Goal: Transaction & Acquisition: Book appointment/travel/reservation

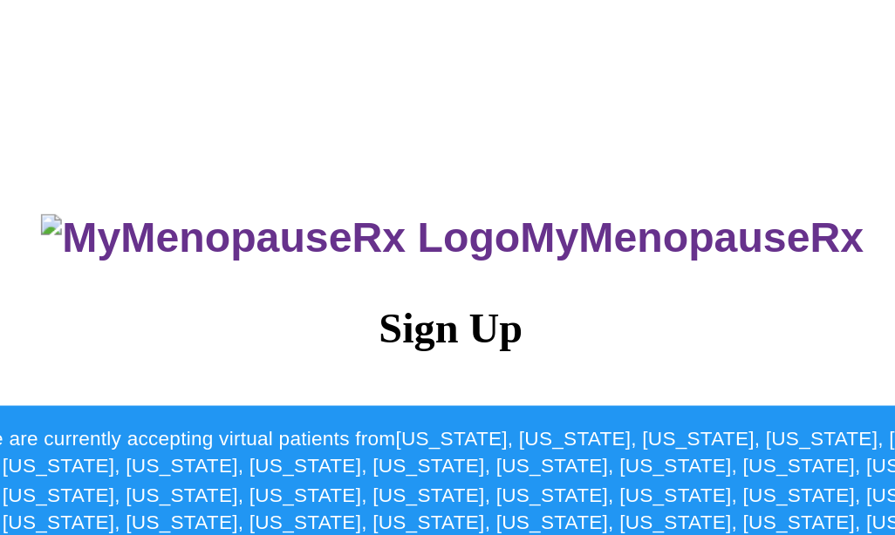
click at [291, 155] on h3 "MyMenopauseRx" at bounding box center [449, 158] width 844 height 32
click at [197, 152] on img at bounding box center [333, 158] width 317 height 32
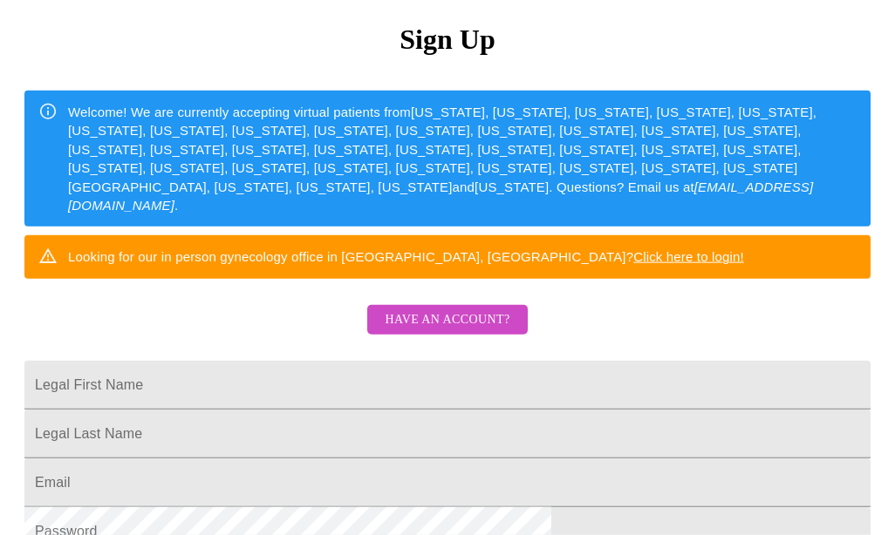
scroll to position [186, 0]
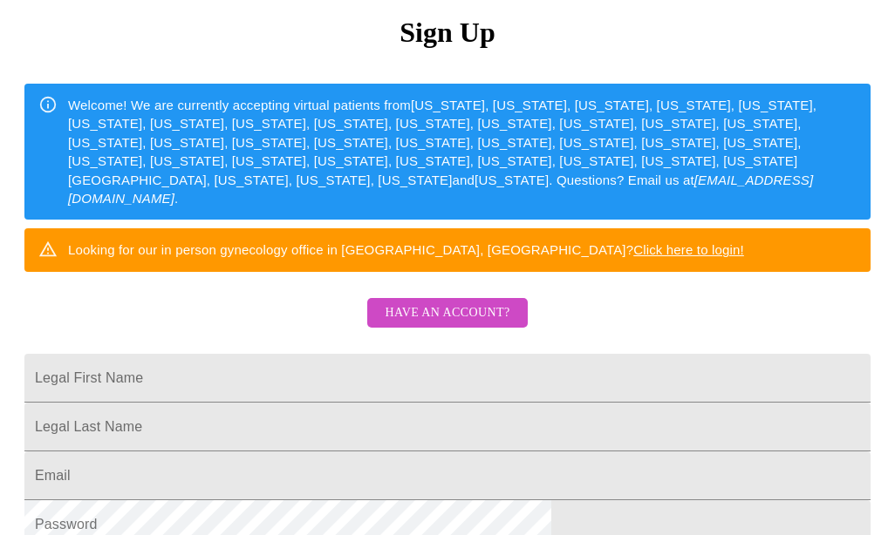
click at [220, 385] on input "Legal First Name" at bounding box center [447, 378] width 846 height 49
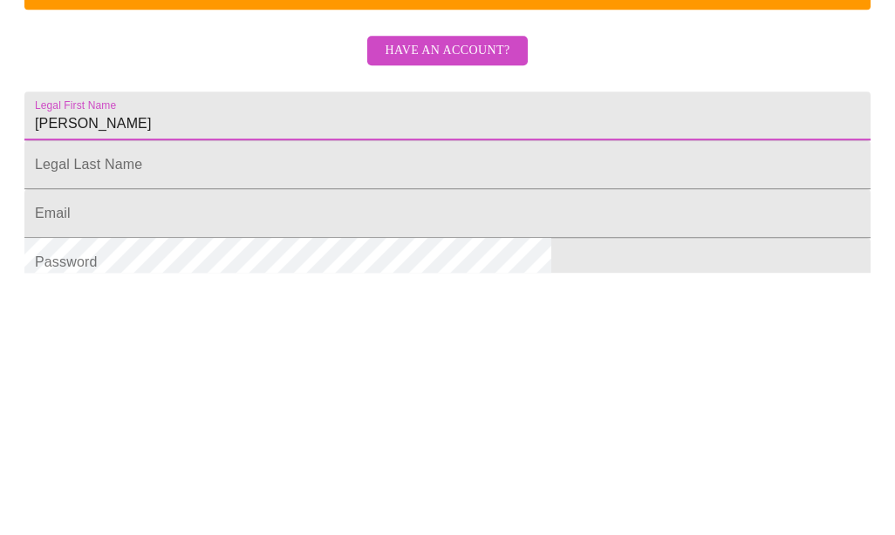
type input "[PERSON_NAME]"
click at [253, 403] on input "Legal First Name" at bounding box center [447, 427] width 846 height 49
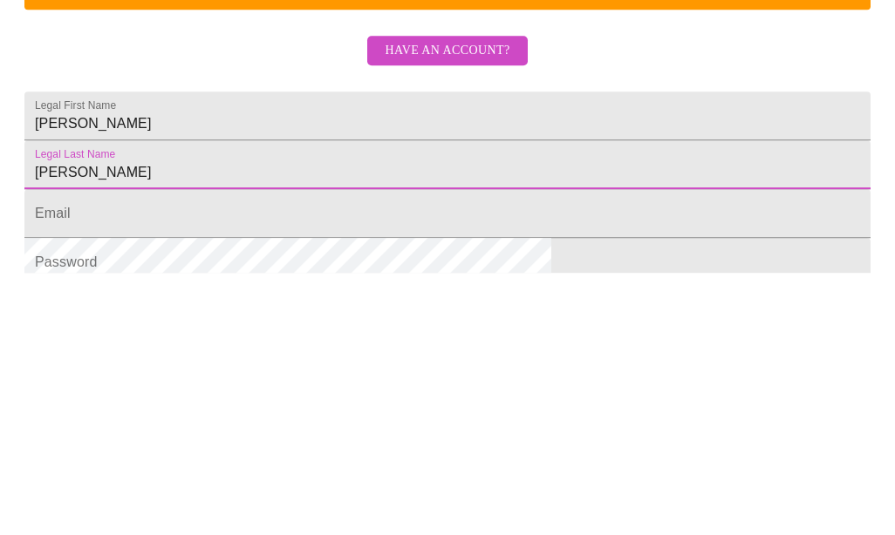
scroll to position [448, 0]
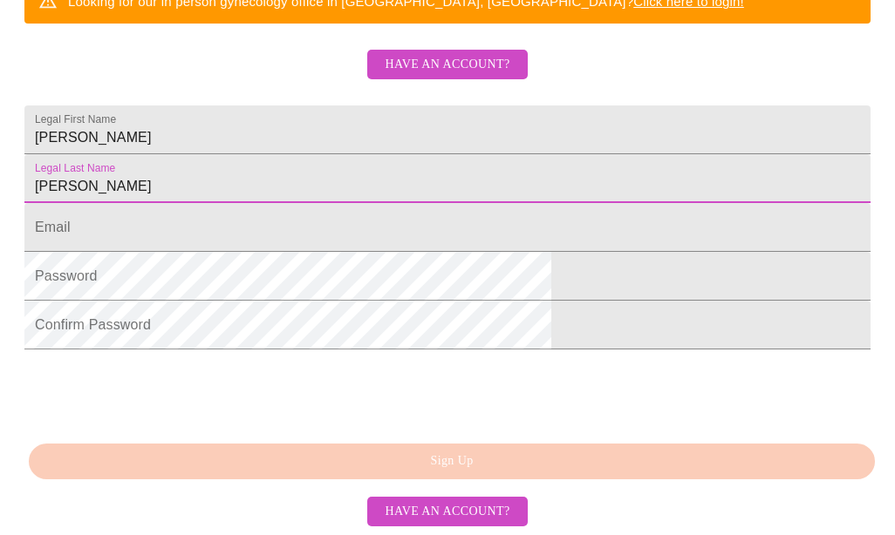
type input "[PERSON_NAME]"
click at [215, 252] on input "Legal First Name" at bounding box center [447, 227] width 846 height 49
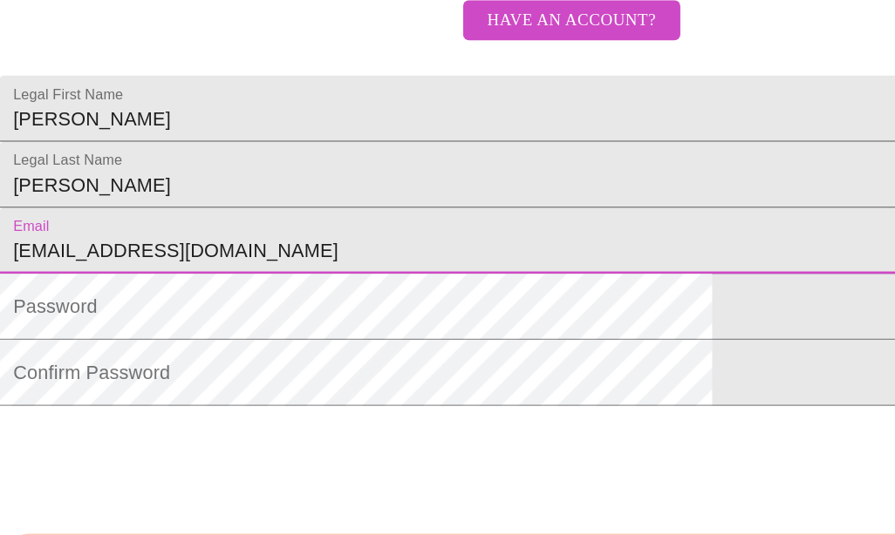
scroll to position [482, 0]
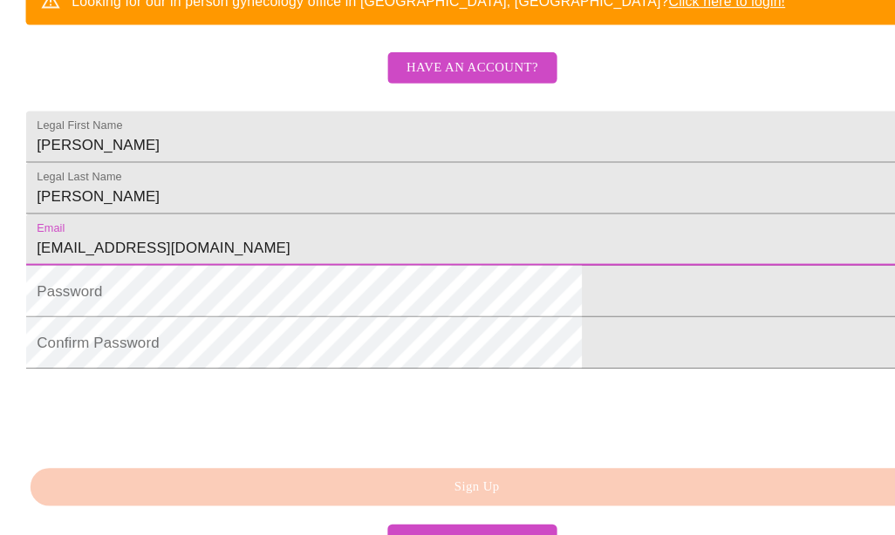
type input "[EMAIL_ADDRESS][DOMAIN_NAME]"
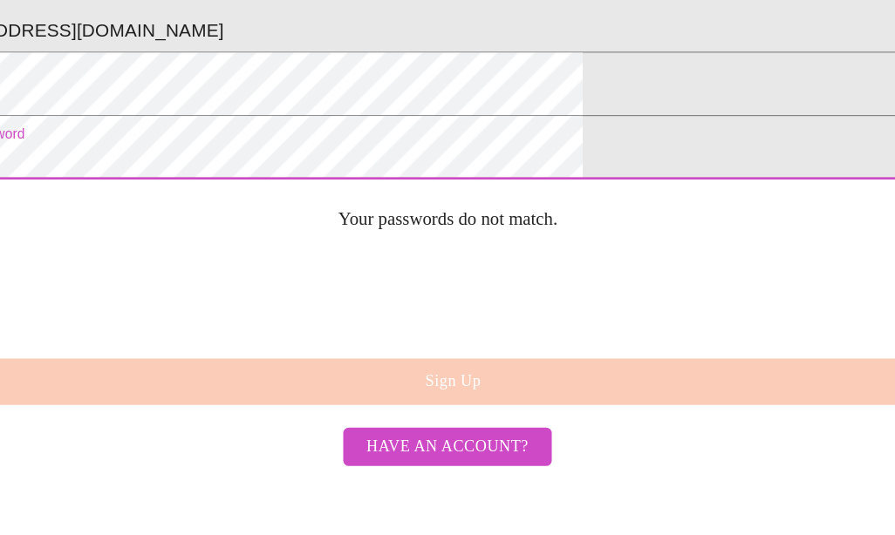
scroll to position [660, 0]
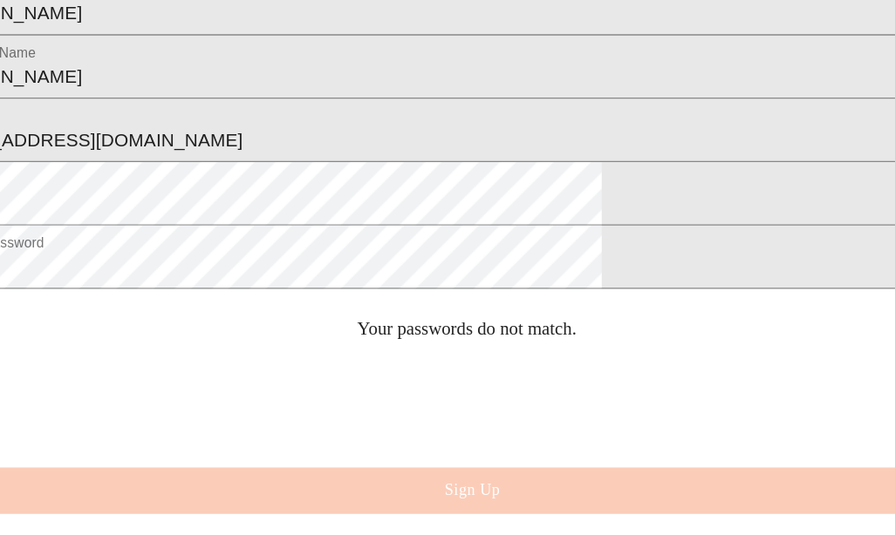
click at [194, 266] on form "Confirm Password Your passwords do not match." at bounding box center [447, 305] width 846 height 78
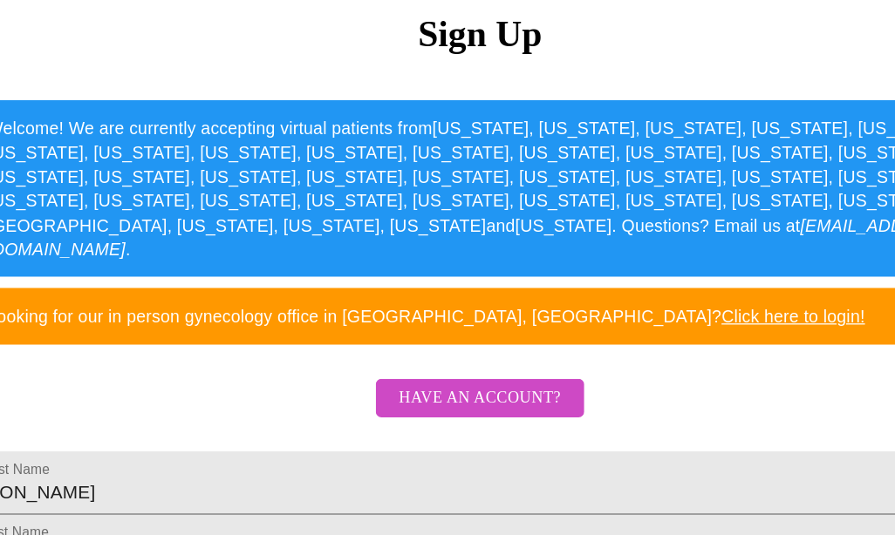
scroll to position [176, 0]
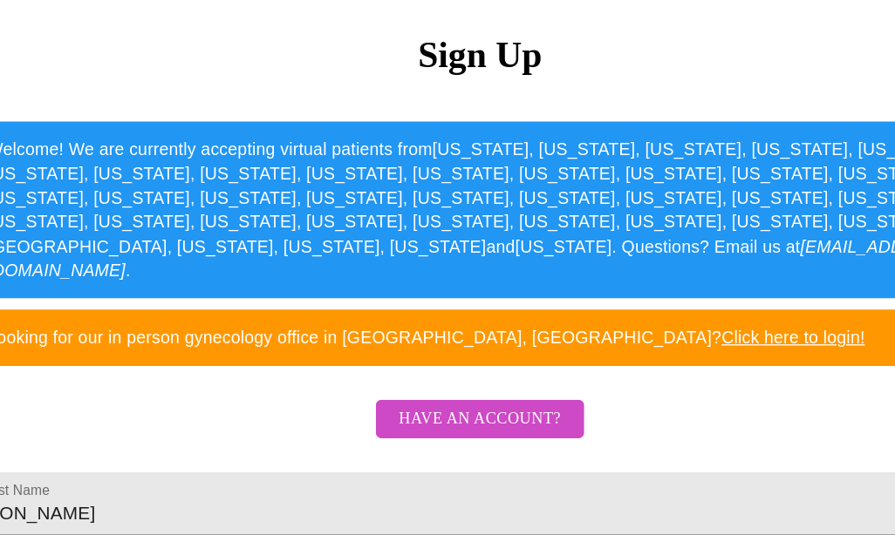
click at [179, 182] on div "Welcome! We are currently accepting virtual patients from [US_STATE], [US_STATE…" at bounding box center [462, 162] width 788 height 126
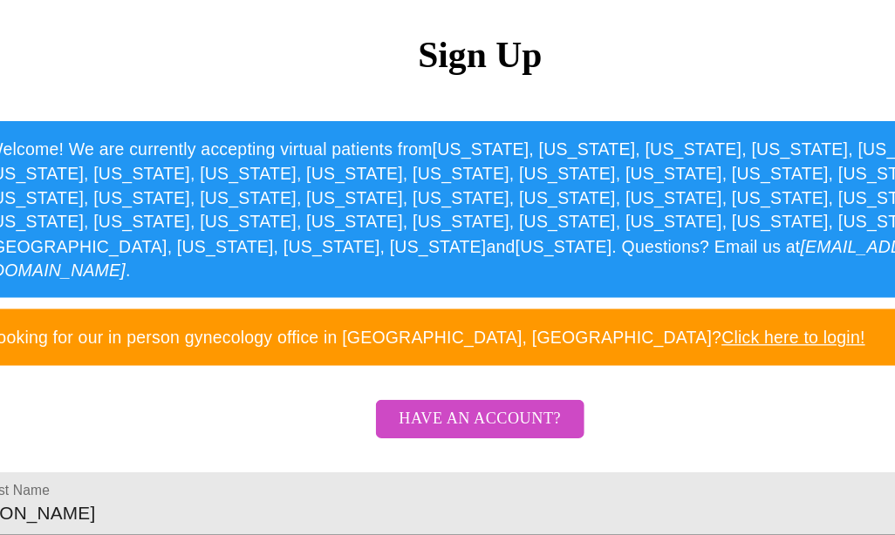
click at [199, 205] on div "Welcome! We are currently accepting virtual patients from [US_STATE], [US_STATE…" at bounding box center [462, 162] width 788 height 126
click at [244, 272] on div "Looking for our in person gynecology office in [GEOGRAPHIC_DATA], [GEOGRAPHIC_D…" at bounding box center [406, 259] width 676 height 32
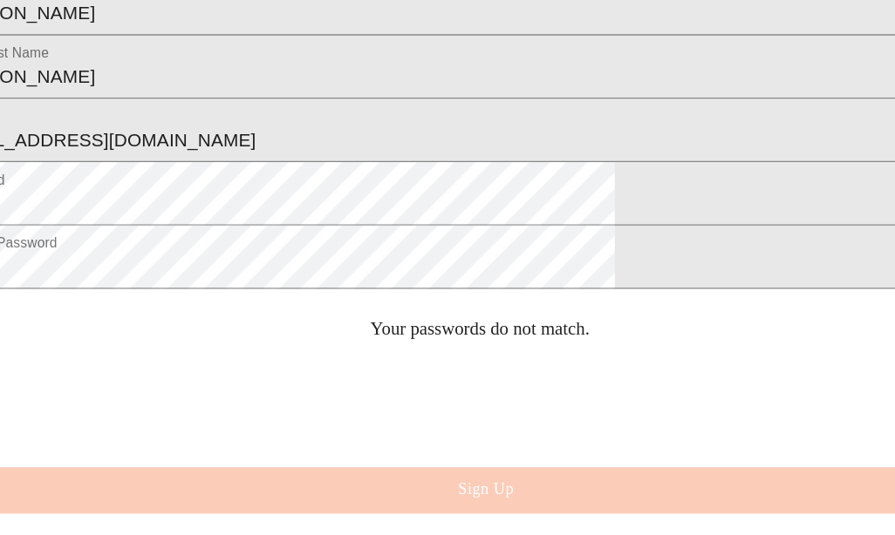
scroll to position [576, 0]
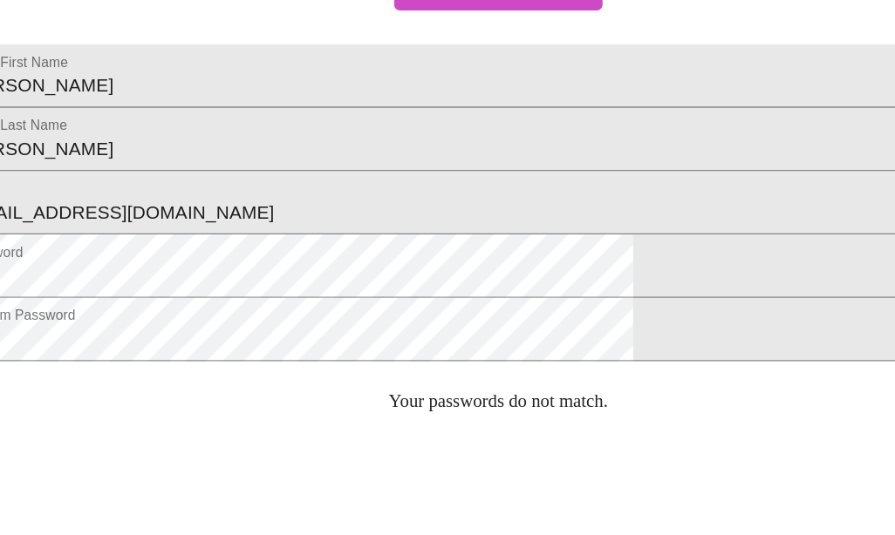
scroll to position [522, 0]
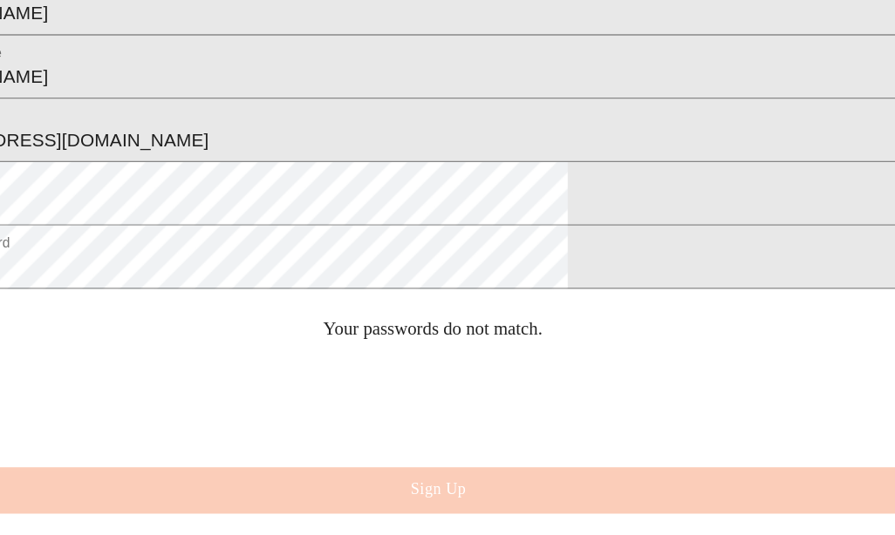
scroll to position [570, 0]
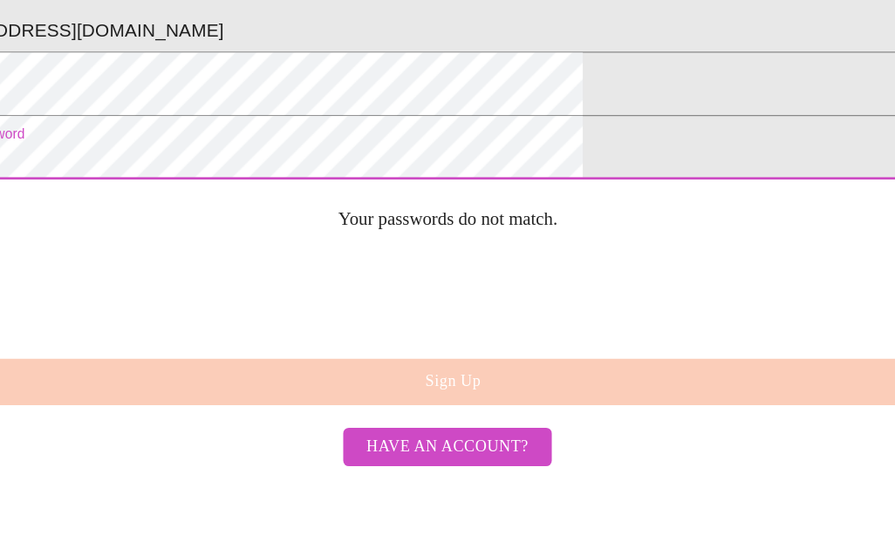
scroll to position [622, 0]
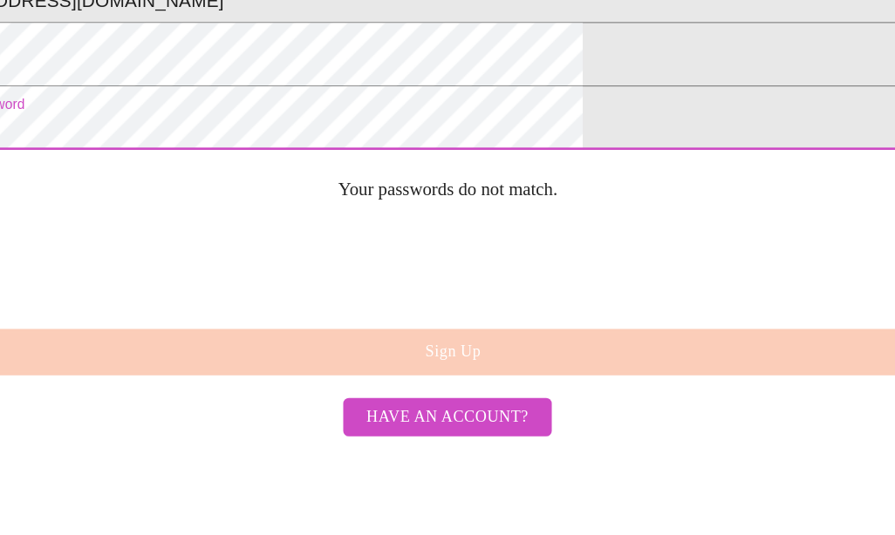
scroll to position [660, 0]
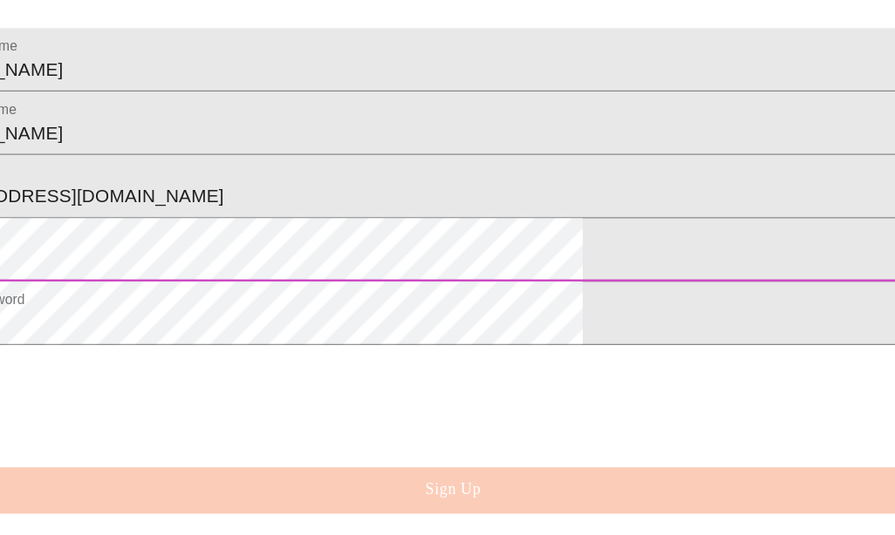
scroll to position [538, 0]
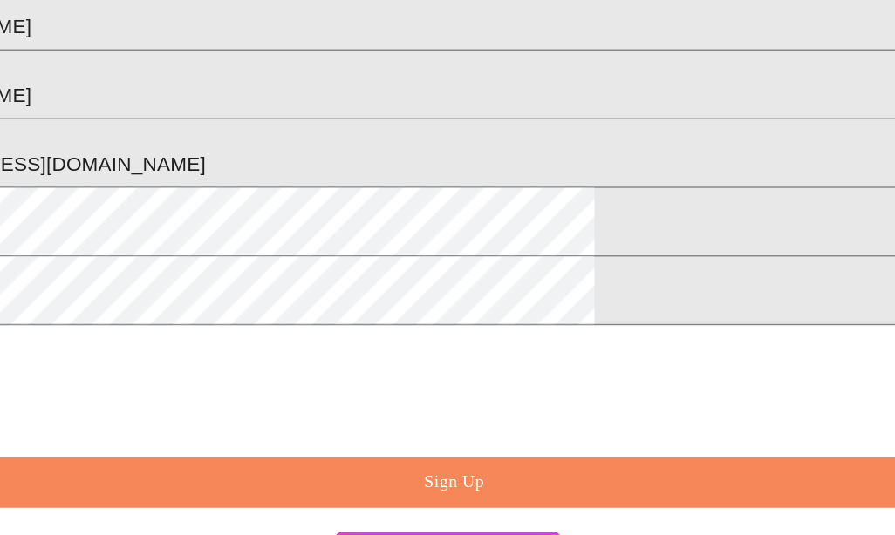
click at [188, 451] on span "Sign Up" at bounding box center [452, 462] width 806 height 22
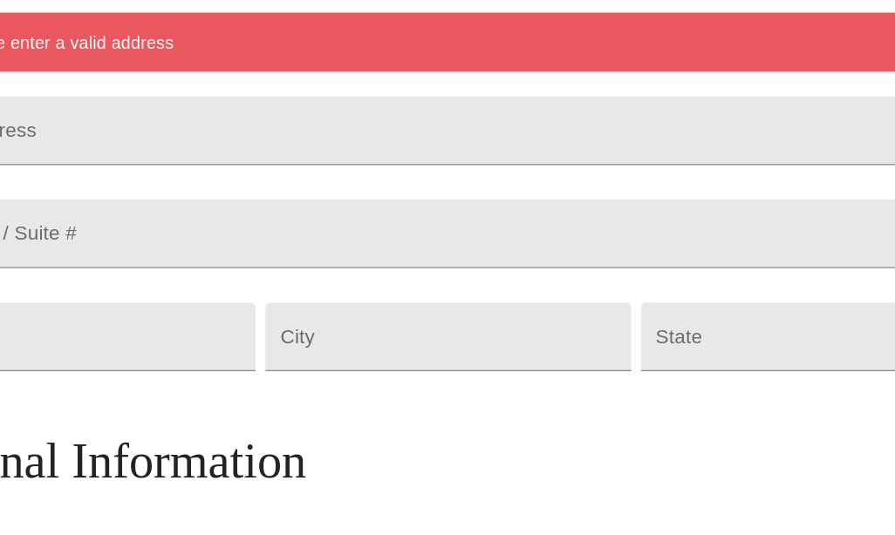
scroll to position [340, 0]
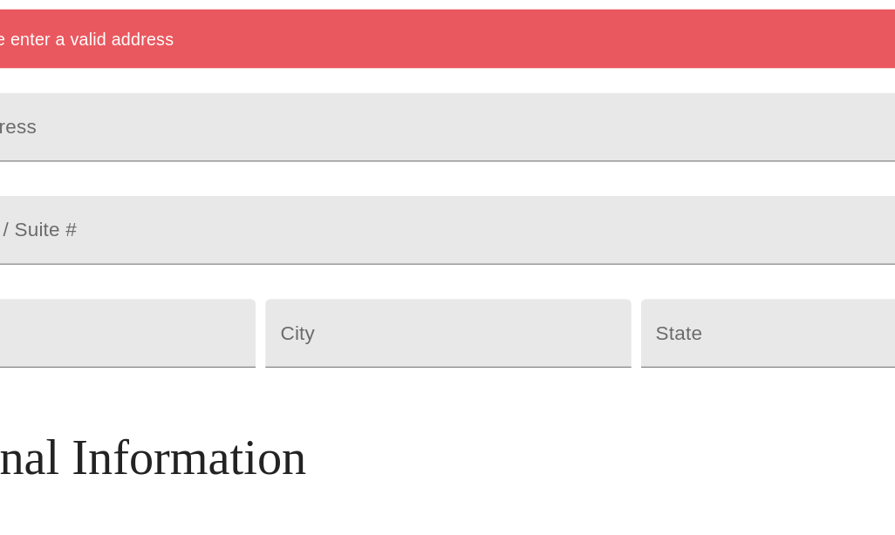
click at [61, 175] on input "Street Address" at bounding box center [447, 199] width 793 height 49
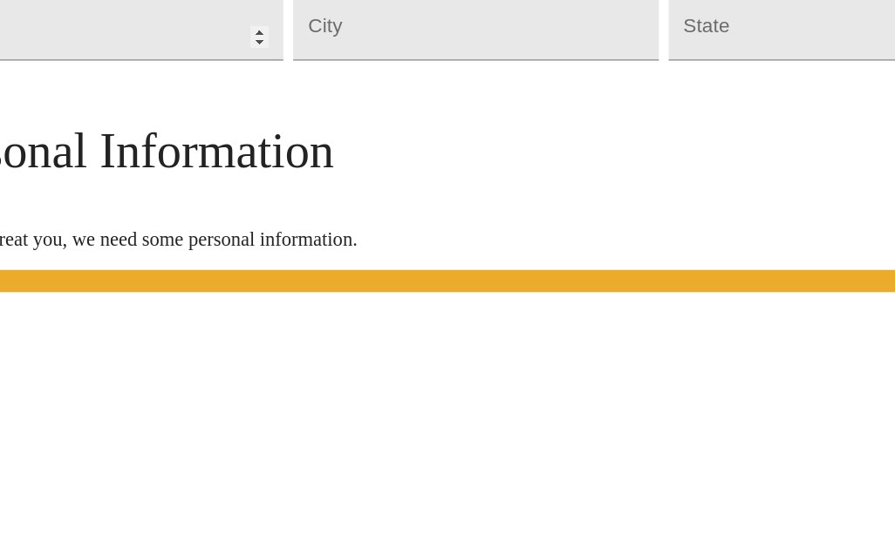
type input "[STREET_ADDRESS][PERSON_NAME]"
click at [59, 322] on input "10000" at bounding box center [181, 346] width 260 height 49
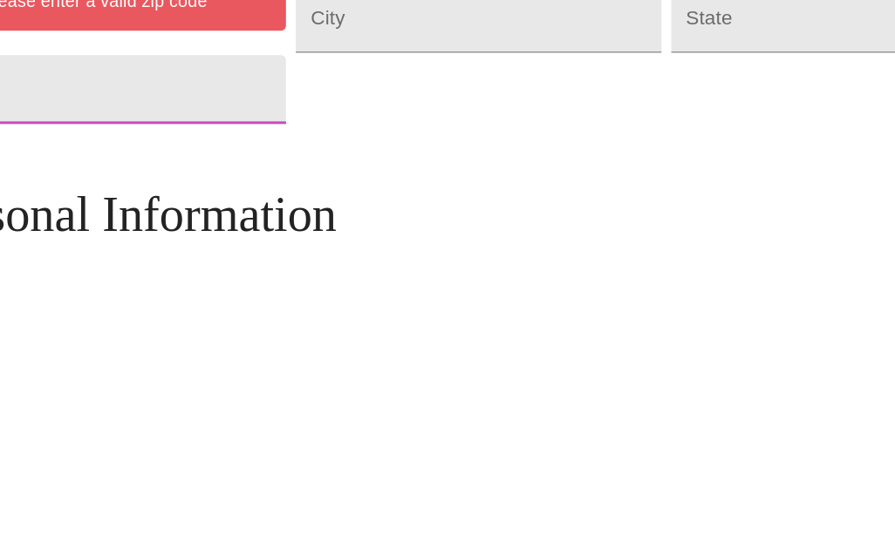
type input "1"
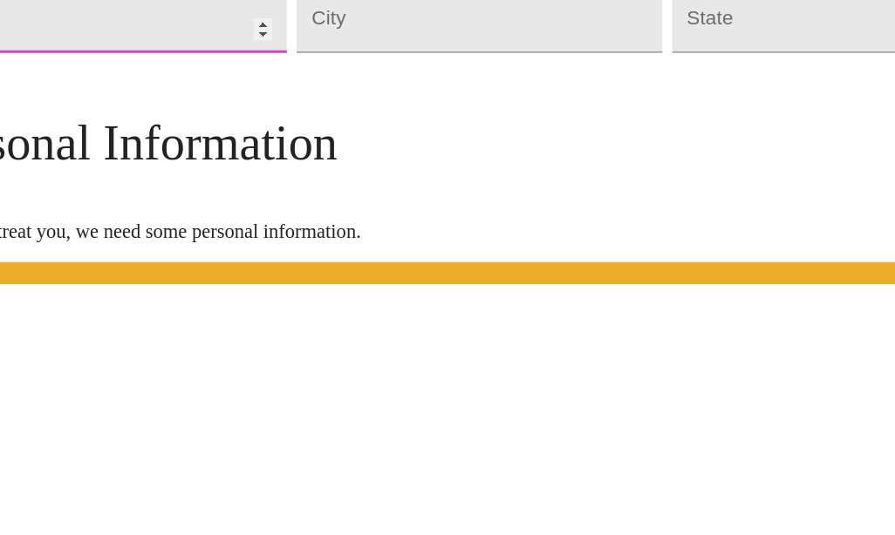
type input "85373"
click at [317, 322] on input "Street Address" at bounding box center [447, 346] width 260 height 49
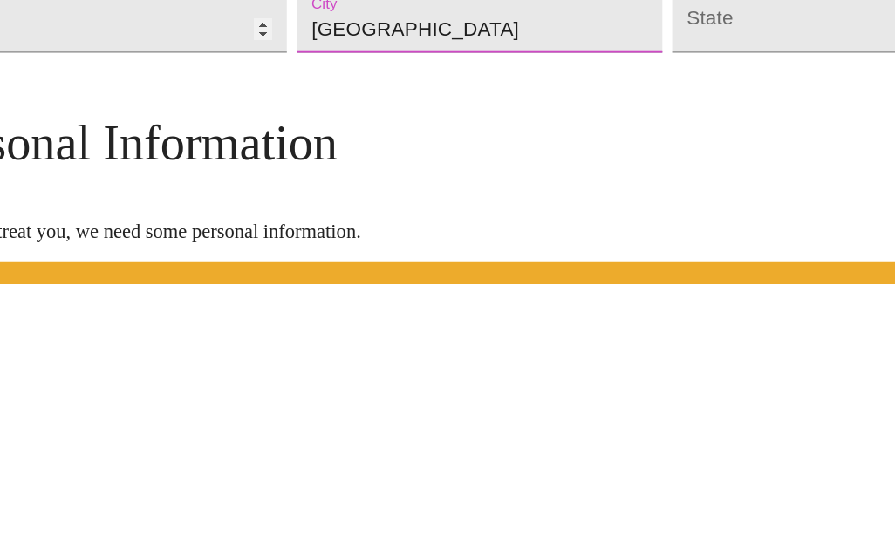
type input "[GEOGRAPHIC_DATA]"
click at [488, 121] on body "MyMenopauseRx Welcome to MyMenopauseRx Since it's your first time here, you'll …" at bounding box center [447, 362] width 881 height 1391
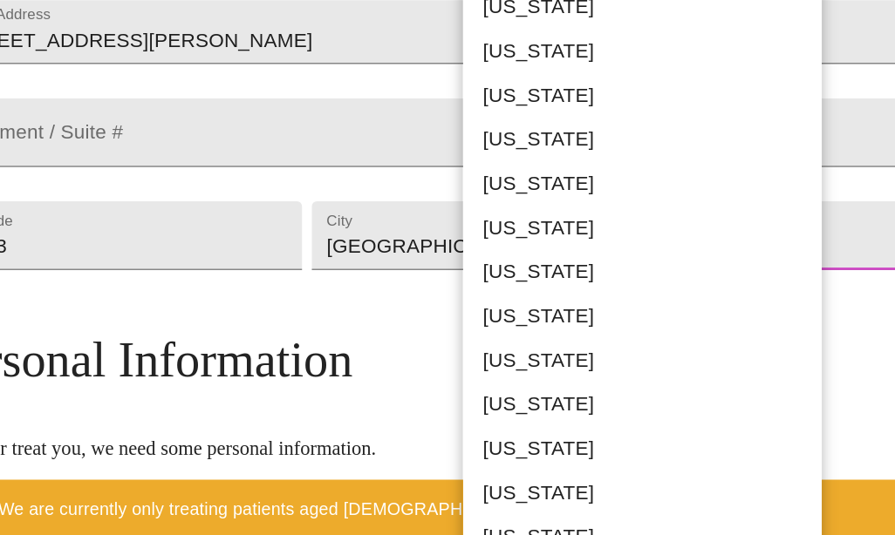
scroll to position [518, 0]
click at [425, 40] on li "[US_STATE]" at bounding box center [552, 36] width 255 height 31
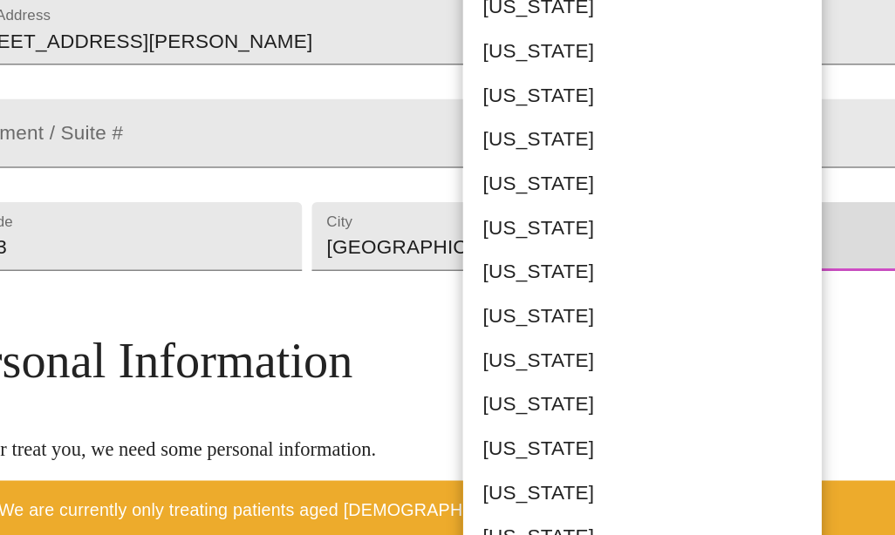
type input "[US_STATE]"
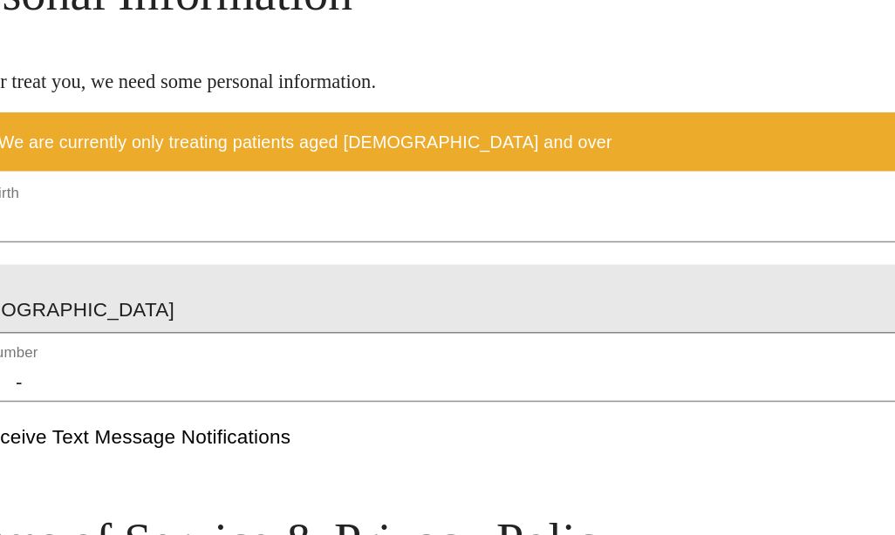
scroll to position [611, 0]
click at [81, 263] on input "[DATE]" at bounding box center [447, 277] width 793 height 28
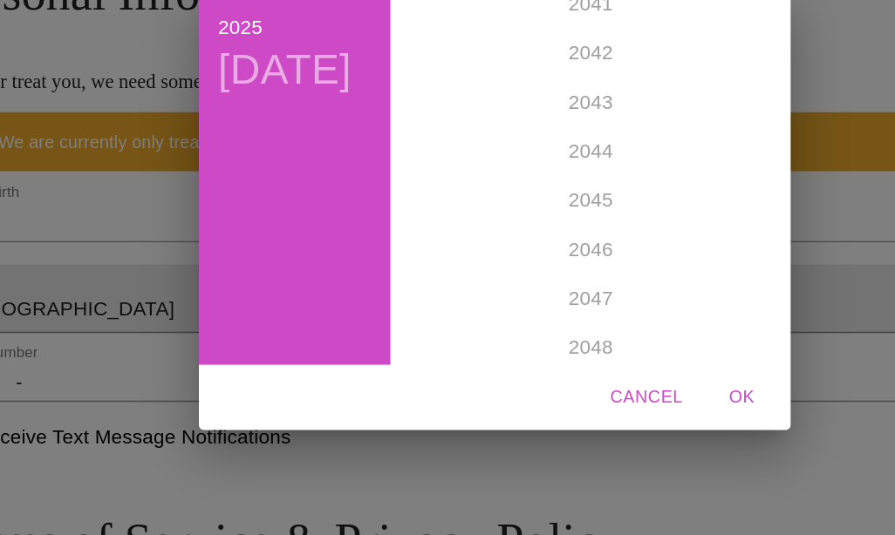
scroll to position [4982, 0]
click at [411, 249] on div "1899 1900 1901 1902 1903 1904 1905 1906 1907 1908 1909 1910 1911 1912 1913 1914…" at bounding box center [515, 245] width 270 height 262
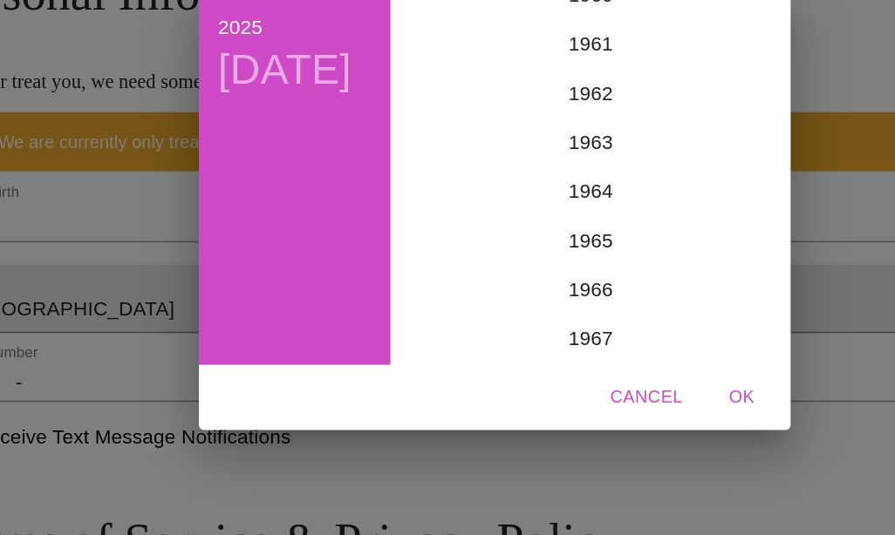
scroll to position [2142, 0]
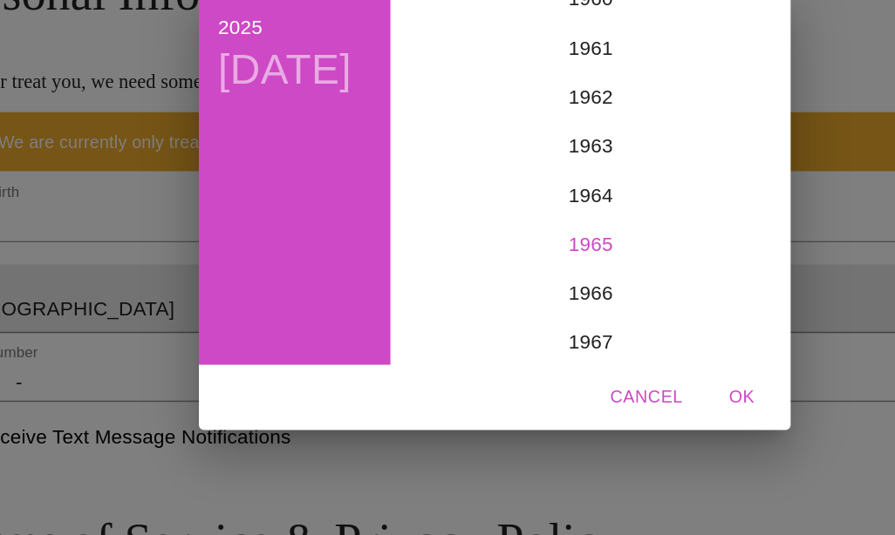
click at [425, 275] on div "1965" at bounding box center [515, 292] width 270 height 35
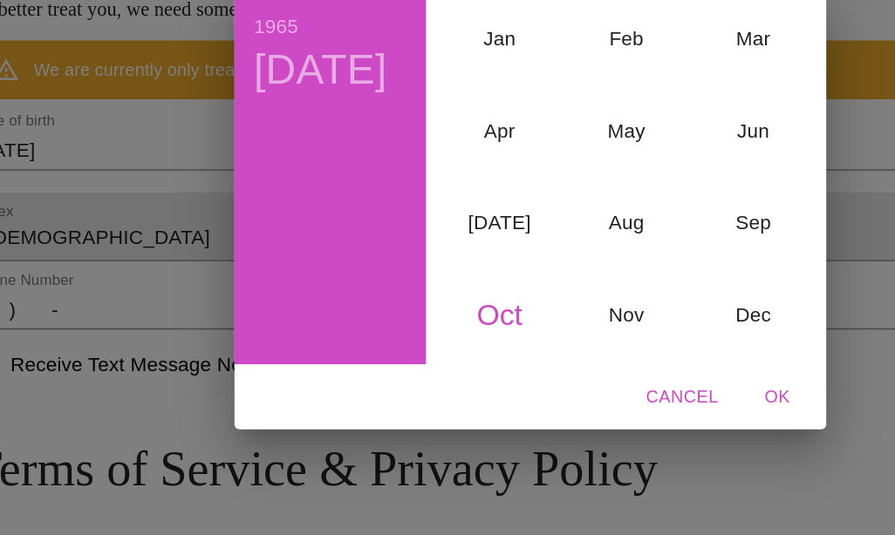
scroll to position [670, 0]
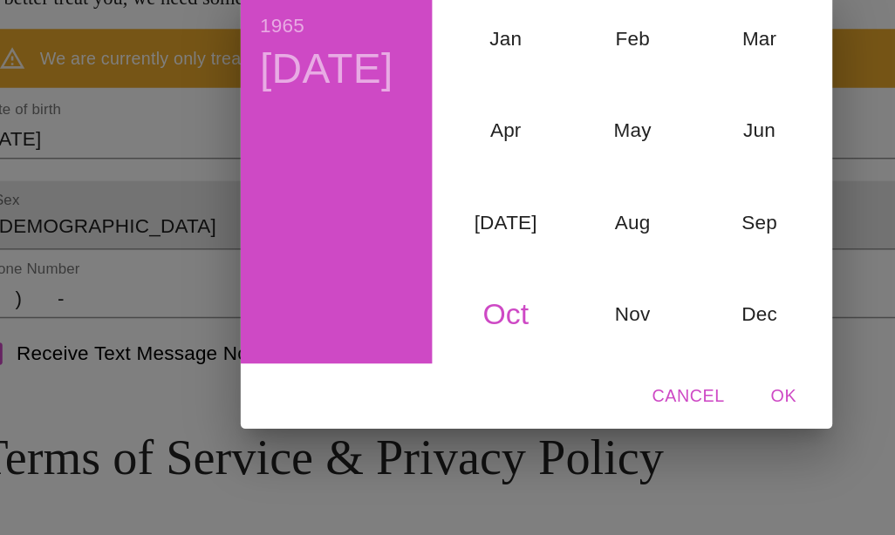
click at [380, 310] on div "Oct" at bounding box center [425, 342] width 90 height 65
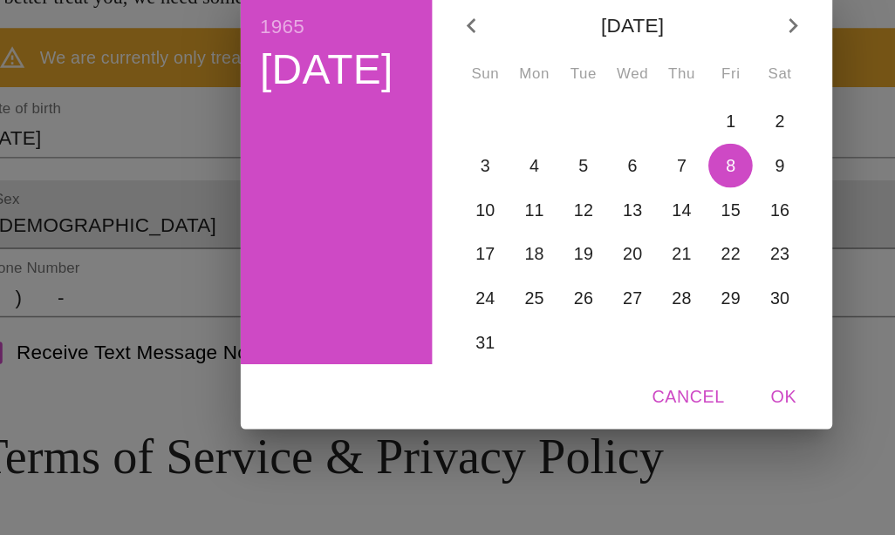
click at [439, 322] on p "25" at bounding box center [446, 330] width 14 height 17
click at [602, 390] on span "OK" at bounding box center [623, 401] width 42 height 22
type input "[DATE]"
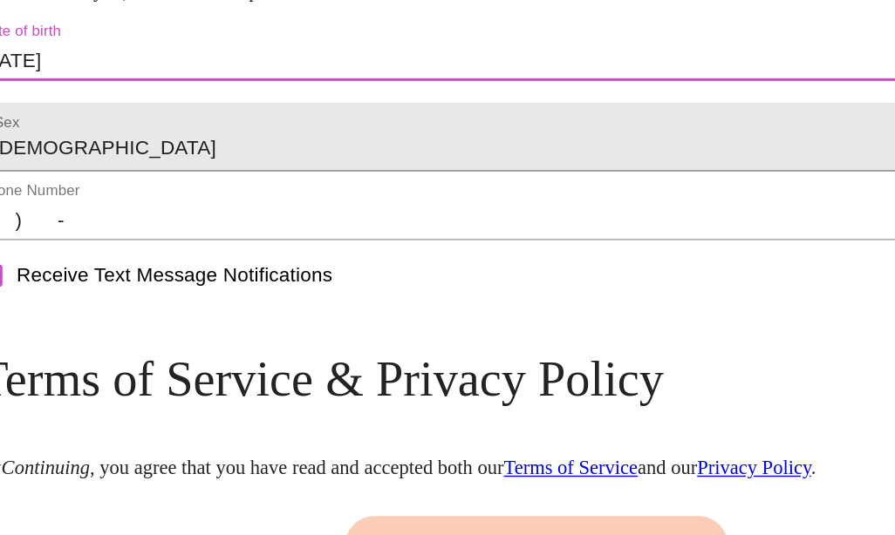
scroll to position [676, 0]
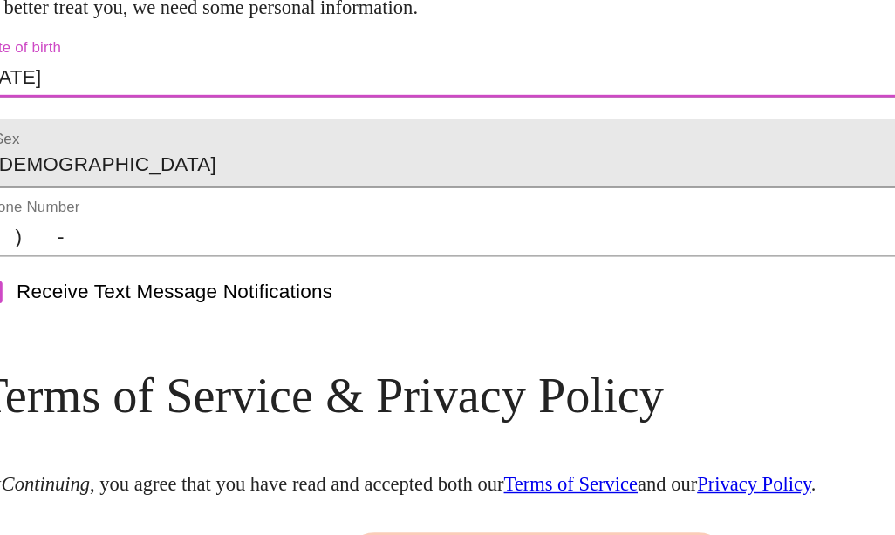
click at [103, 283] on input "(   )    -" at bounding box center [447, 275] width 793 height 28
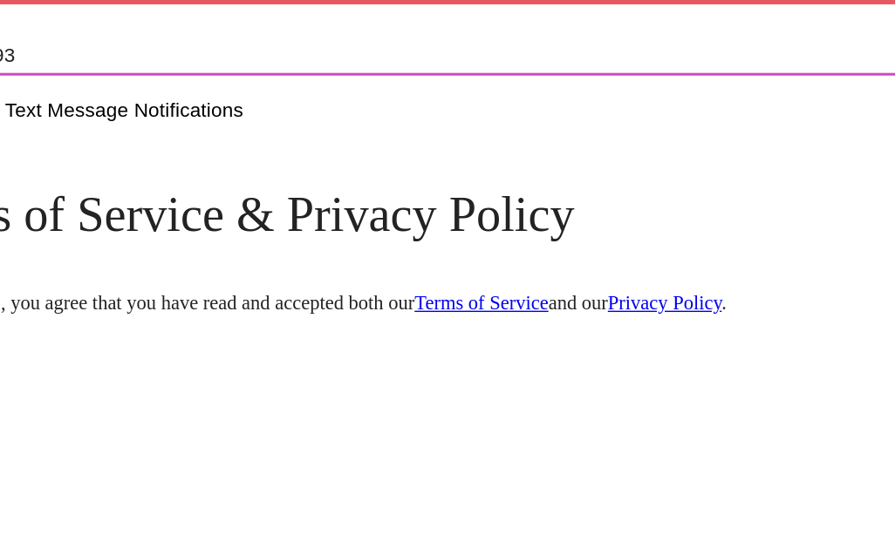
type input "[PHONE_NUMBER]"
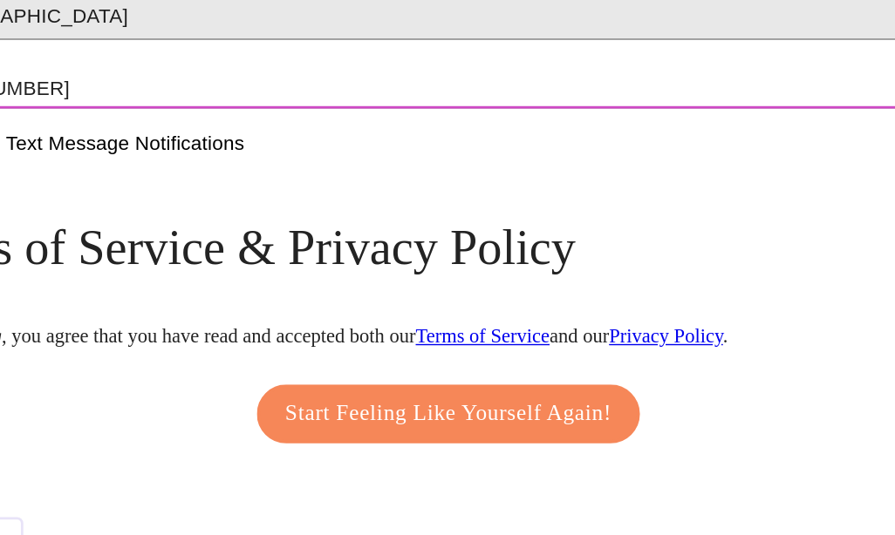
scroll to position [890, 0]
click at [331, 399] on span "Start Feeling Like Yourself Again!" at bounding box center [447, 413] width 232 height 28
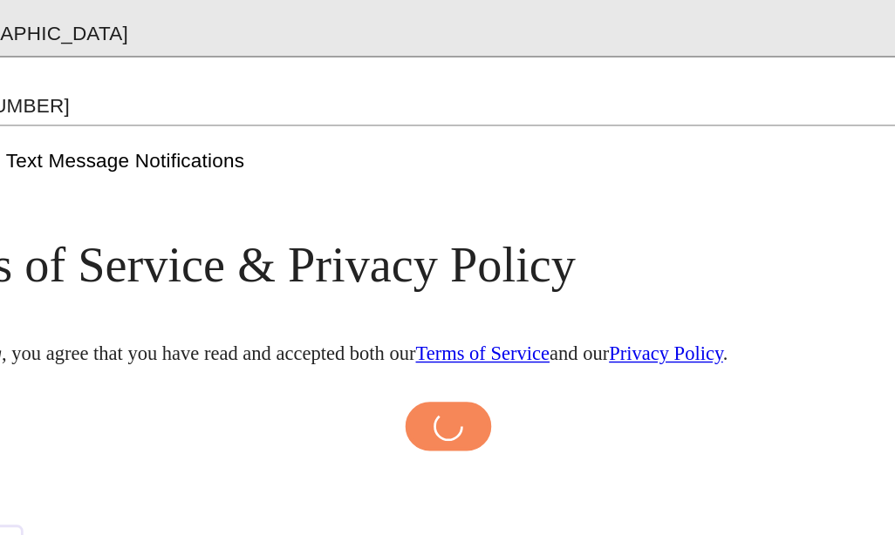
scroll to position [884, 0]
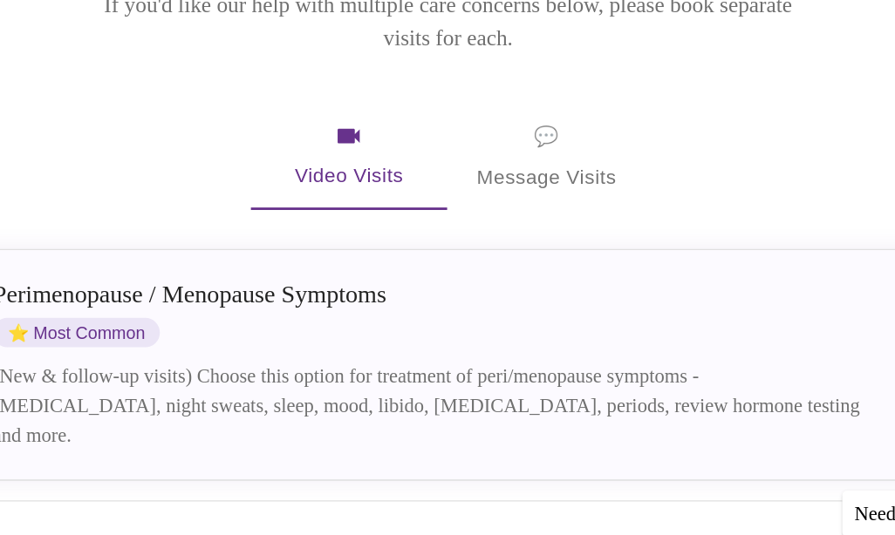
scroll to position [156, 0]
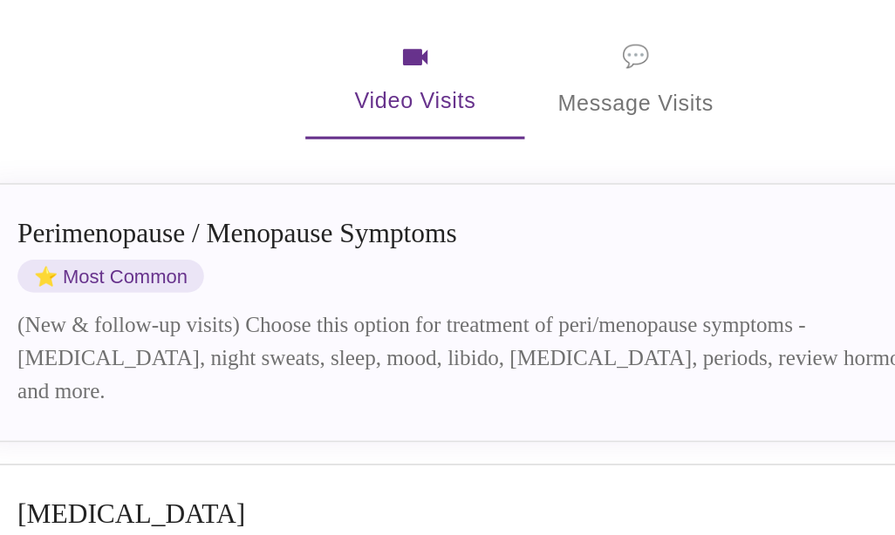
click at [124, 202] on div "(New & follow-up visits) Choose this option for treatment of peri/menopause sym…" at bounding box center [433, 228] width 619 height 63
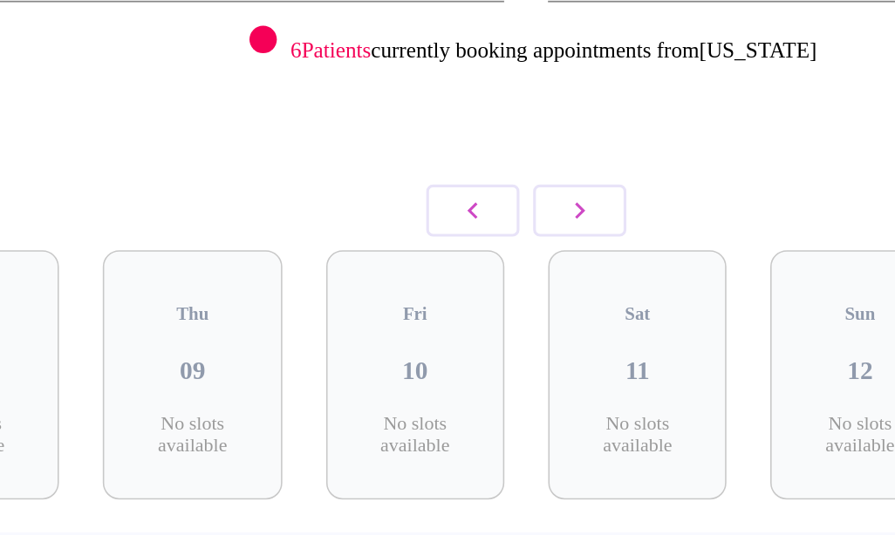
scroll to position [169, 0]
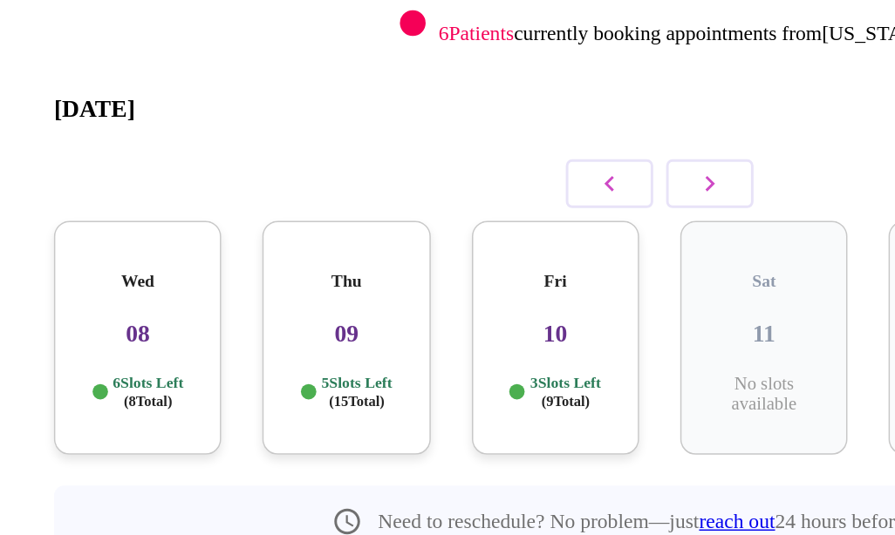
click at [86, 313] on p "6 Slots Left ( 8 Total)" at bounding box center [101, 325] width 48 height 25
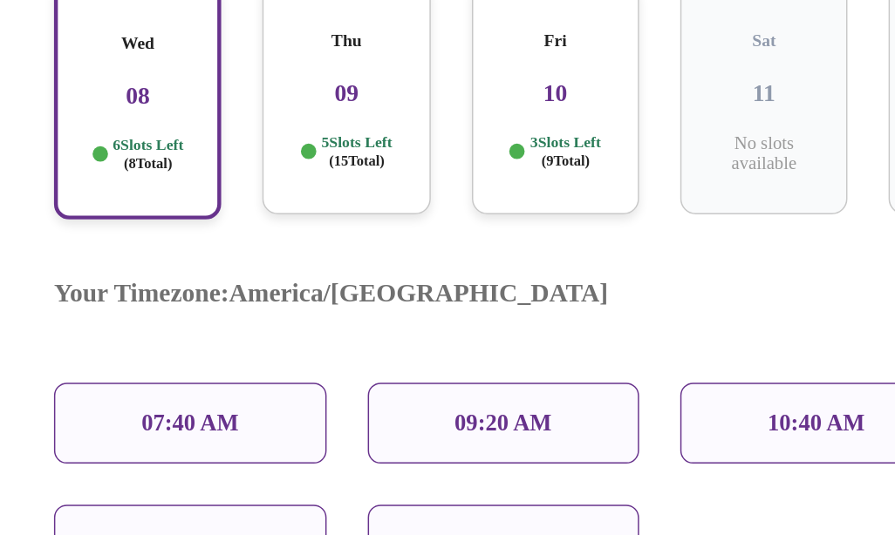
scroll to position [255, 0]
click at [85, 397] on div "07:40 AM" at bounding box center [129, 424] width 185 height 55
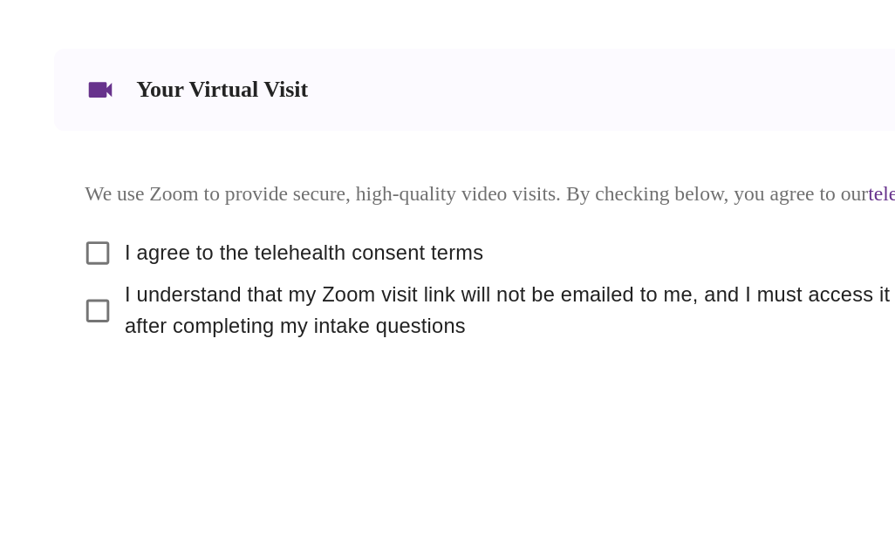
scroll to position [779, 0]
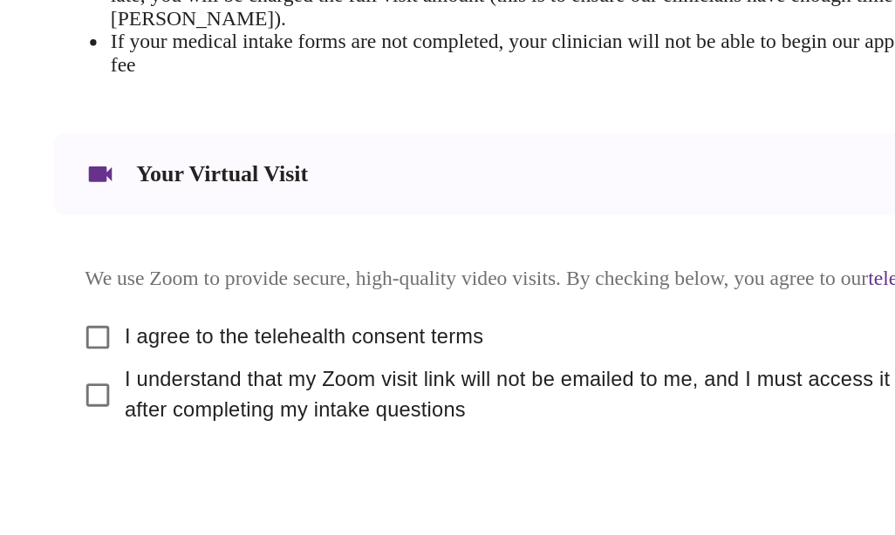
click at [61, 291] on input "I agree to the telehealth consent terms" at bounding box center [66, 309] width 37 height 37
checkbox input "true"
click at [63, 331] on input "I understand that my Zoom visit link will not be emailed to me, and I must acce…" at bounding box center [66, 349] width 37 height 37
checkbox input "true"
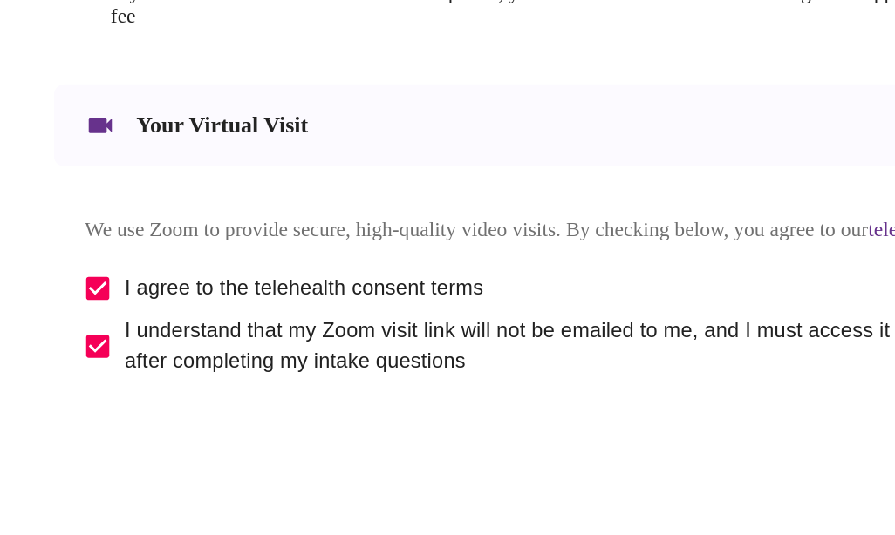
scroll to position [784, 0]
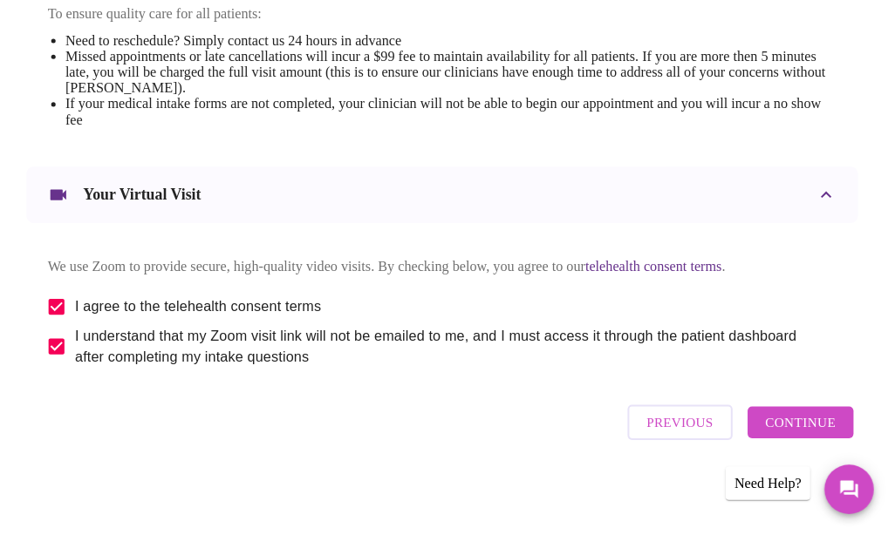
click at [783, 414] on span "Continue" at bounding box center [802, 424] width 70 height 23
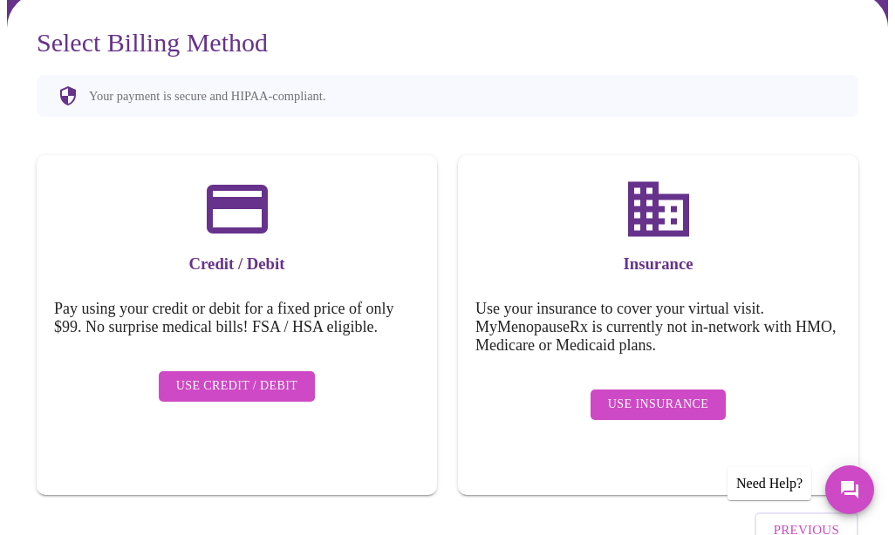
scroll to position [148, 0]
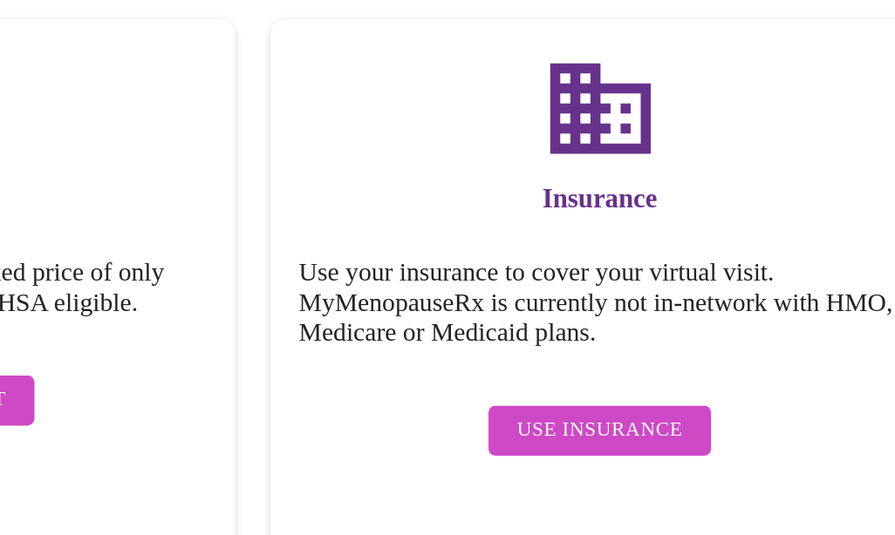
click at [590, 377] on button "Use Insurance" at bounding box center [657, 392] width 135 height 31
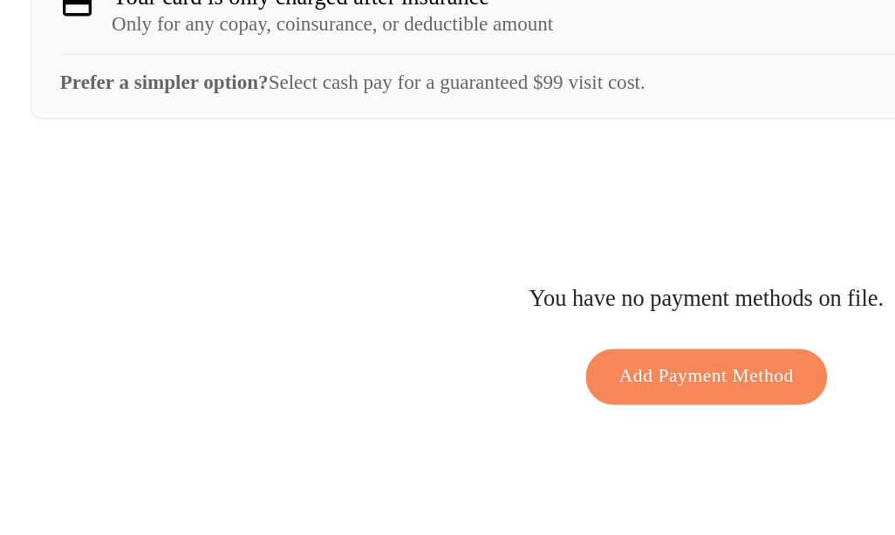
scroll to position [207, 0]
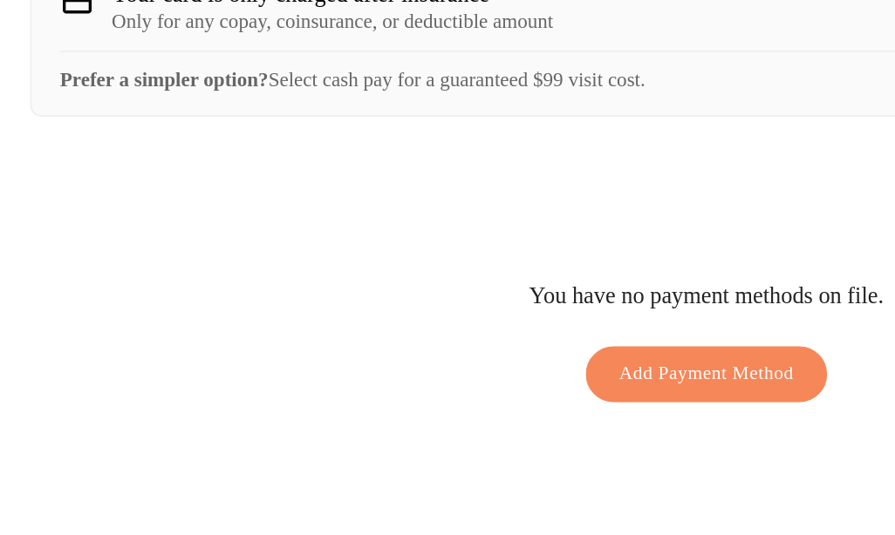
click at [394, 397] on span "Add Payment Method" at bounding box center [447, 407] width 106 height 20
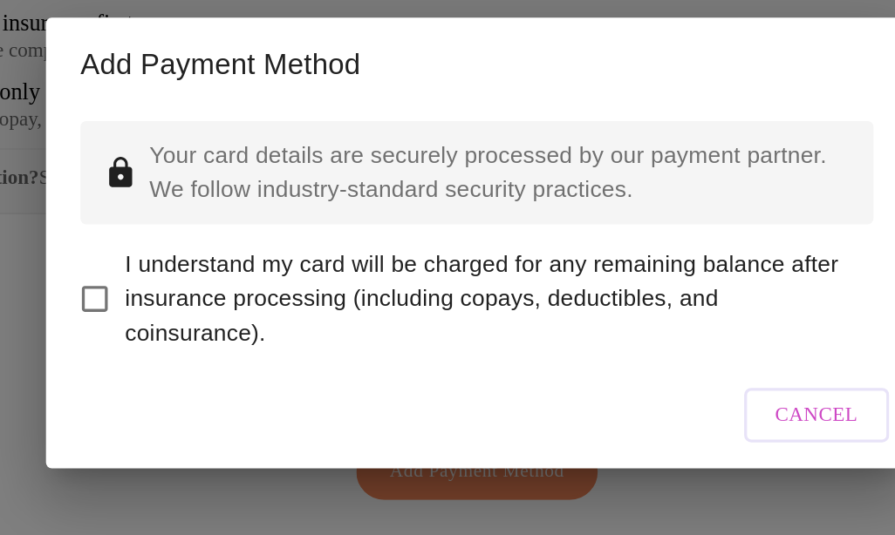
click at [197, 283] on input "I understand my card will be charged for any remaining balance after insurance …" at bounding box center [215, 301] width 37 height 37
checkbox input "true"
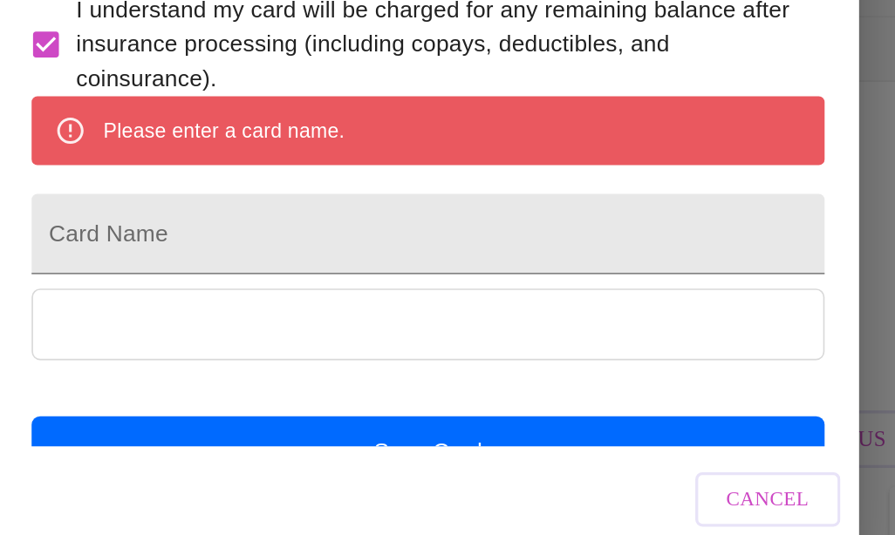
scroll to position [239, 0]
